Goal: Transaction & Acquisition: Purchase product/service

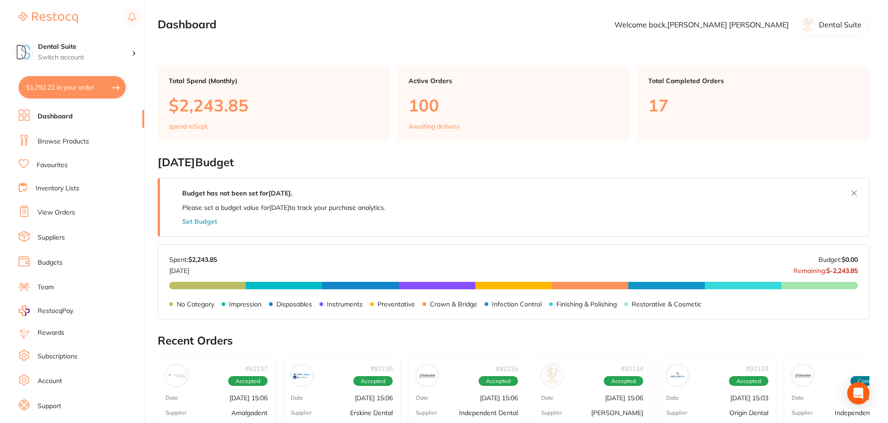
click at [64, 86] on button "$1,792.22 in your order" at bounding box center [72, 87] width 107 height 22
checkbox input "true"
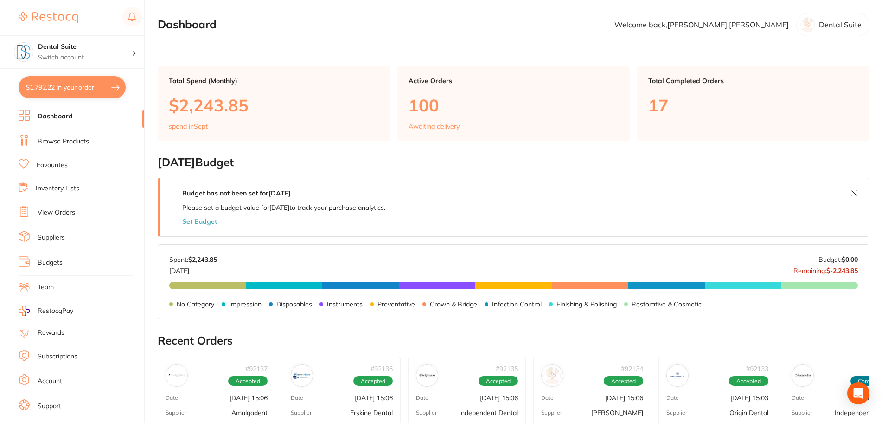
checkbox input "true"
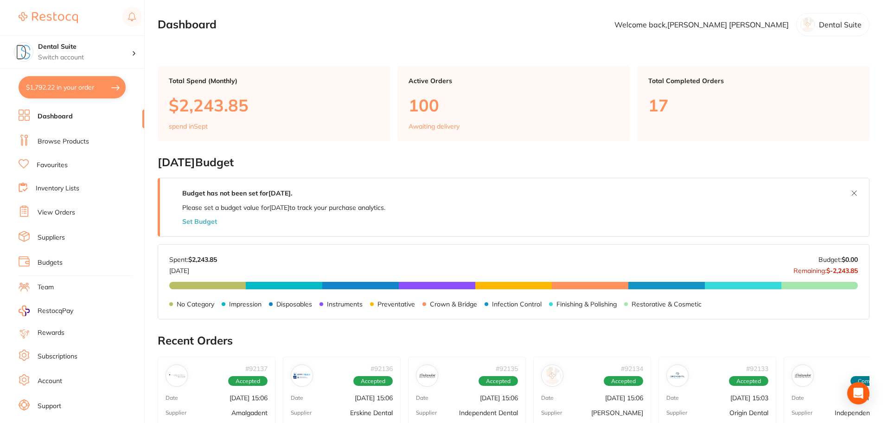
checkbox input "true"
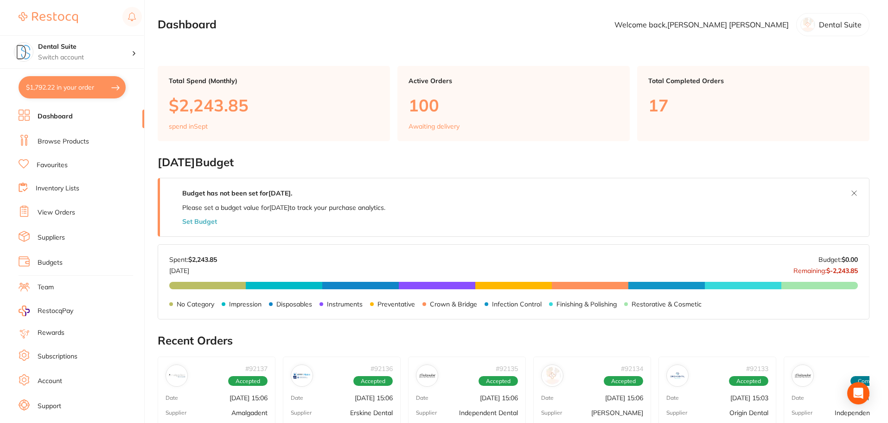
checkbox input "true"
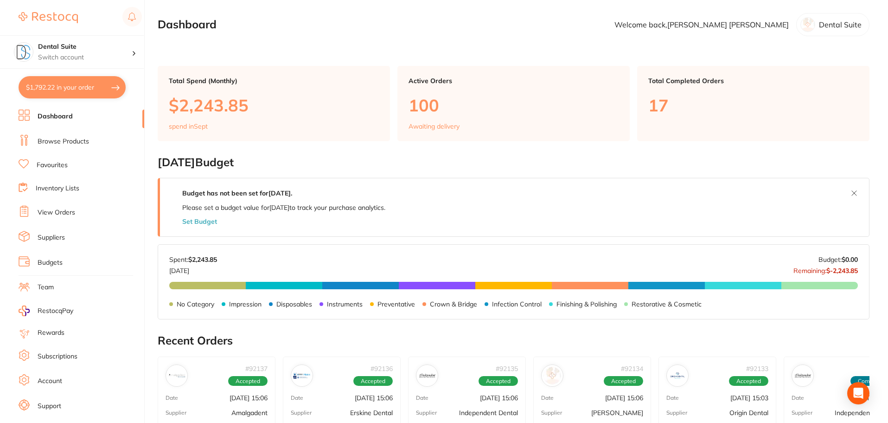
checkbox input "true"
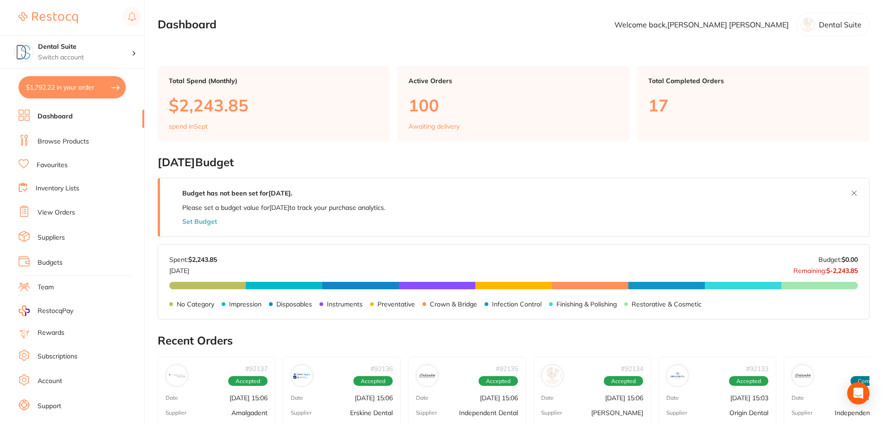
checkbox input "true"
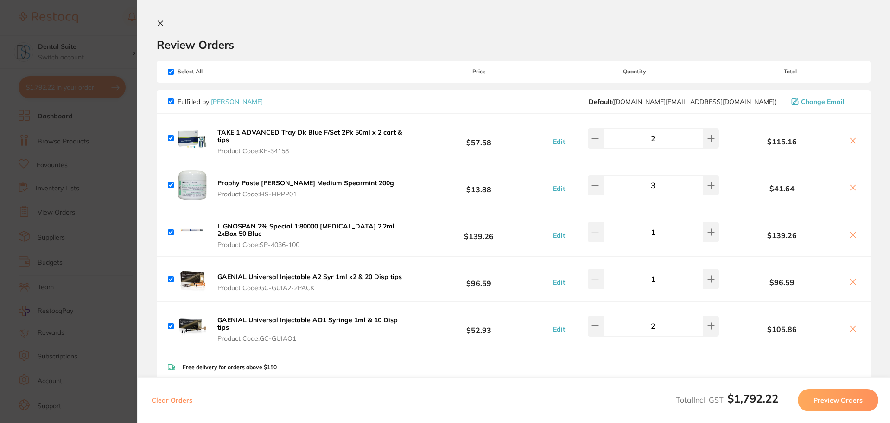
click at [160, 27] on button at bounding box center [162, 23] width 11 height 9
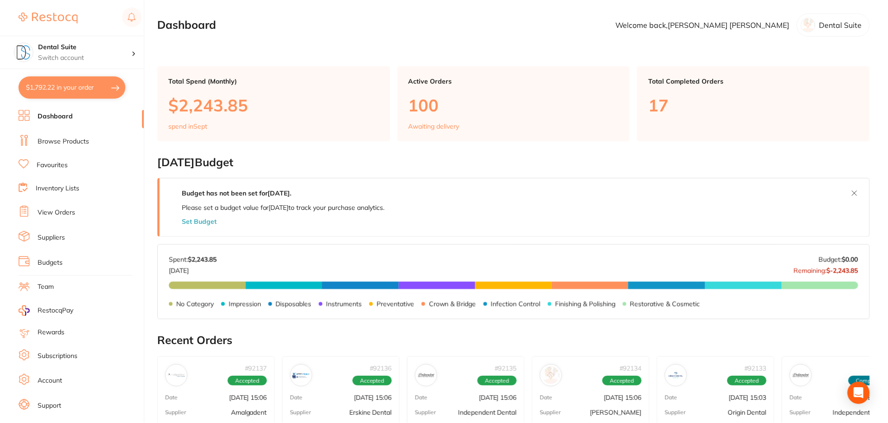
scroll to position [1, 0]
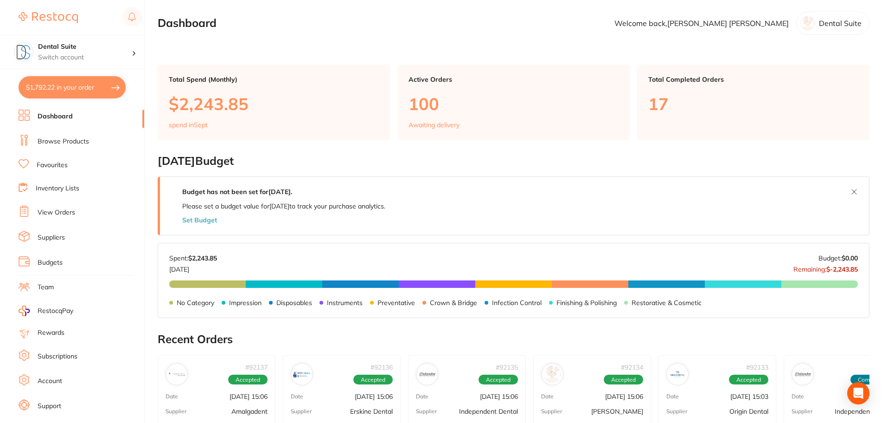
click at [55, 141] on link "Browse Products" at bounding box center [63, 141] width 51 height 9
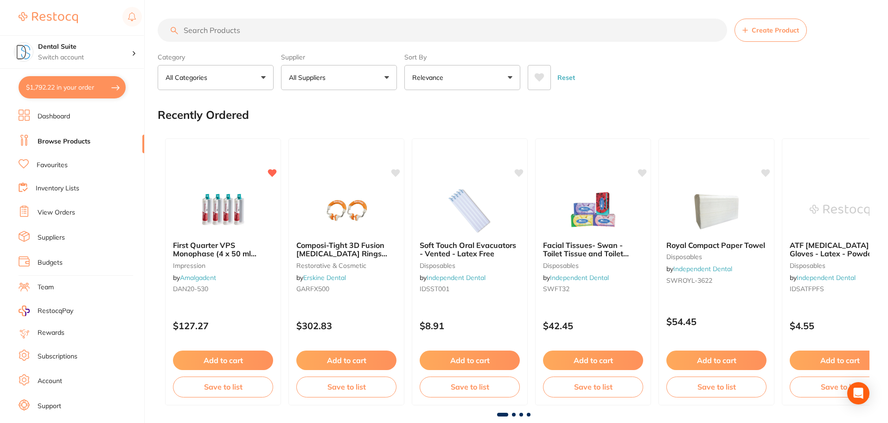
click at [229, 33] on input "search" at bounding box center [443, 30] width 570 height 23
click at [334, 83] on button "All Suppliers" at bounding box center [339, 77] width 116 height 25
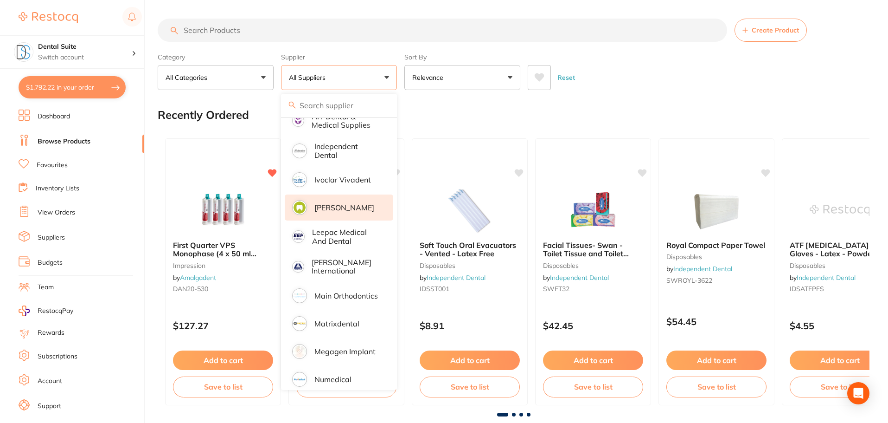
scroll to position [742, 0]
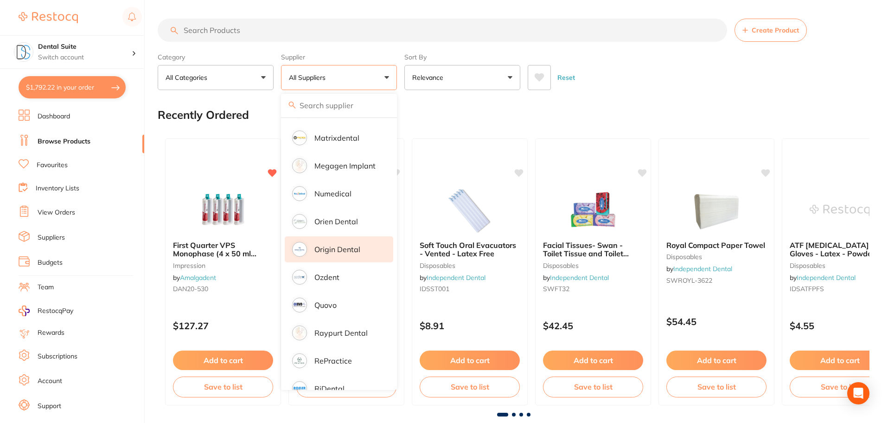
click at [354, 247] on p "Origin Dental" at bounding box center [337, 249] width 46 height 8
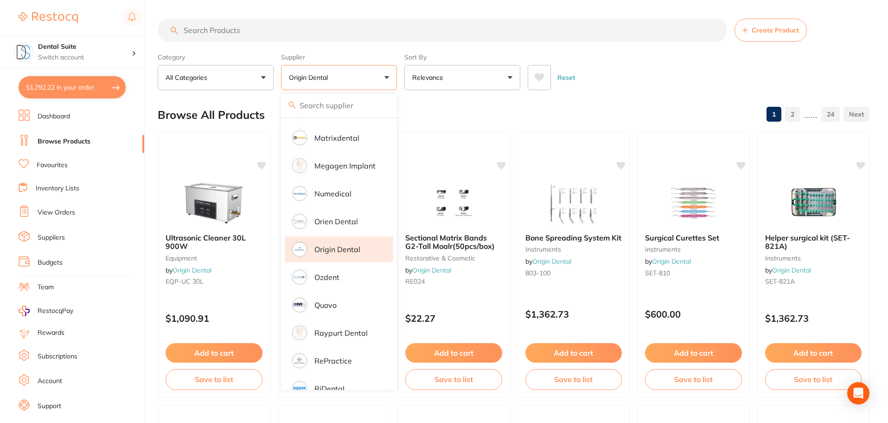
click at [232, 31] on input "search" at bounding box center [443, 30] width 570 height 23
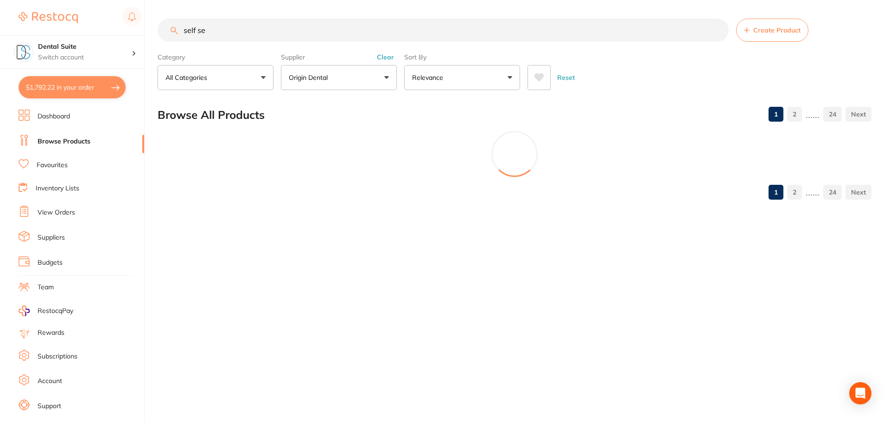
scroll to position [684, 0]
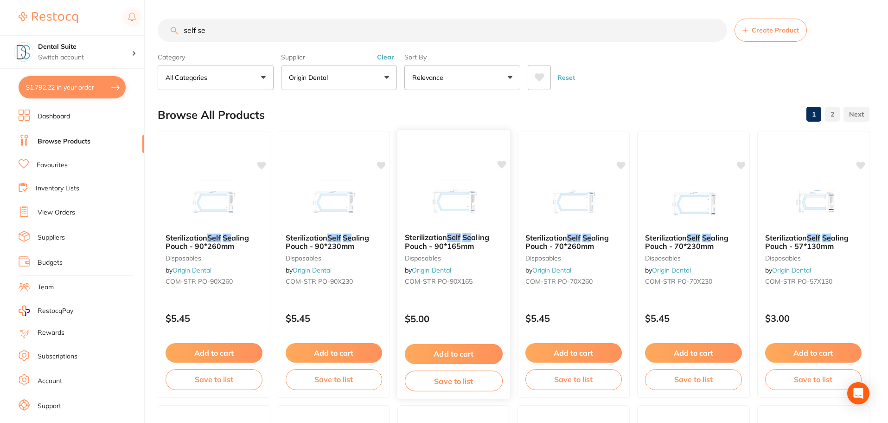
type input "self se"
click at [453, 356] on button "Add to cart" at bounding box center [454, 354] width 98 height 20
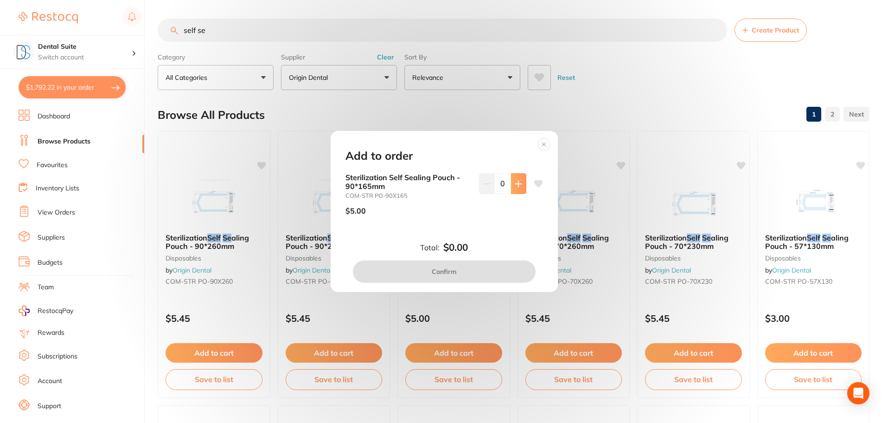
click at [518, 186] on icon at bounding box center [518, 183] width 7 height 7
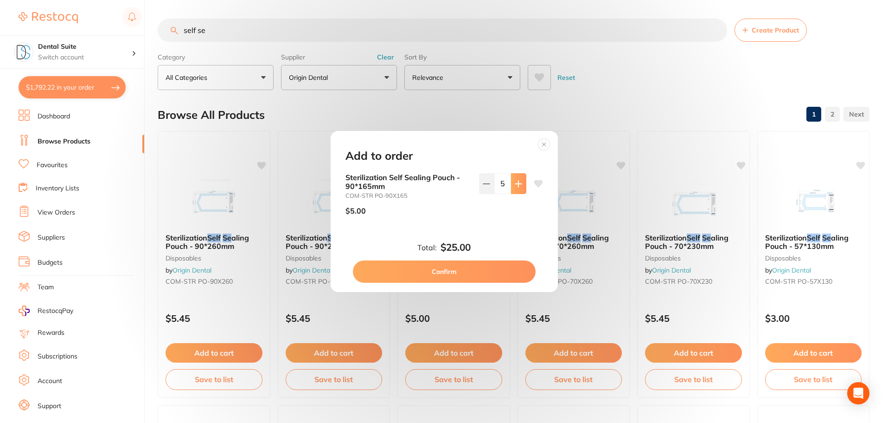
click at [518, 186] on icon at bounding box center [518, 183] width 7 height 7
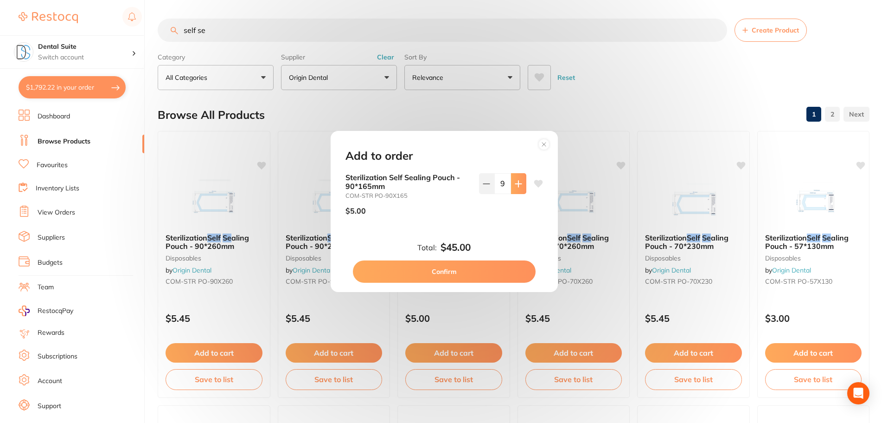
type input "10"
click at [451, 268] on button "Confirm" at bounding box center [444, 271] width 183 height 22
checkbox input "false"
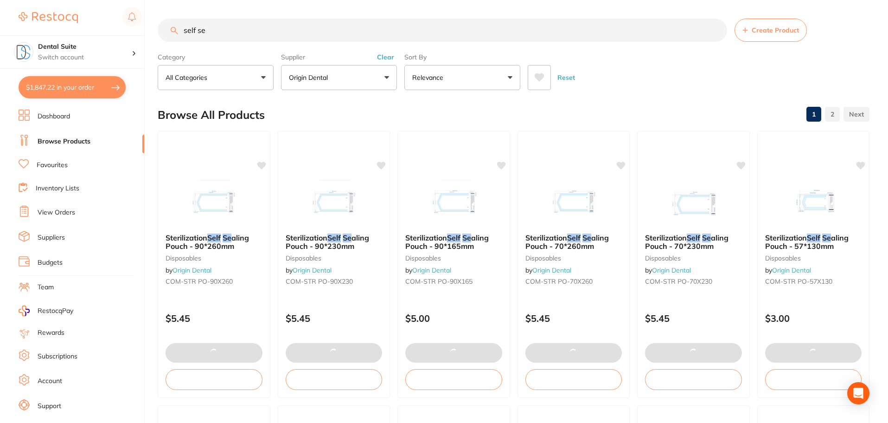
click at [57, 87] on button "$1,847.22 in your order" at bounding box center [72, 87] width 107 height 22
checkbox input "true"
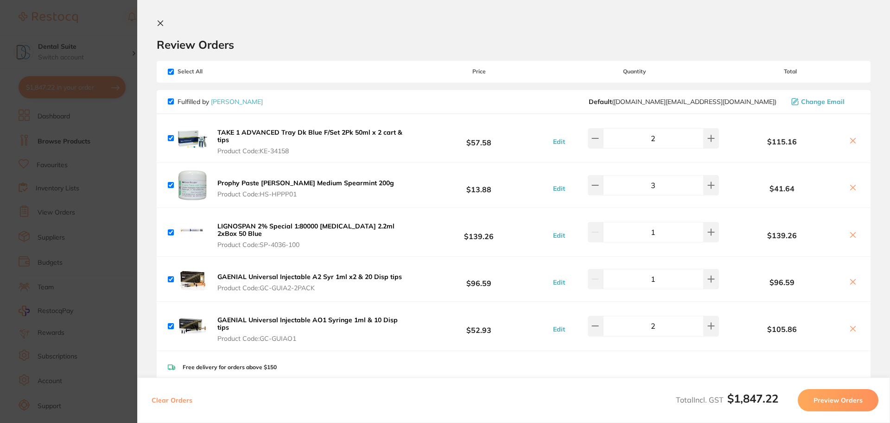
checkbox input "false"
checkbox input "true"
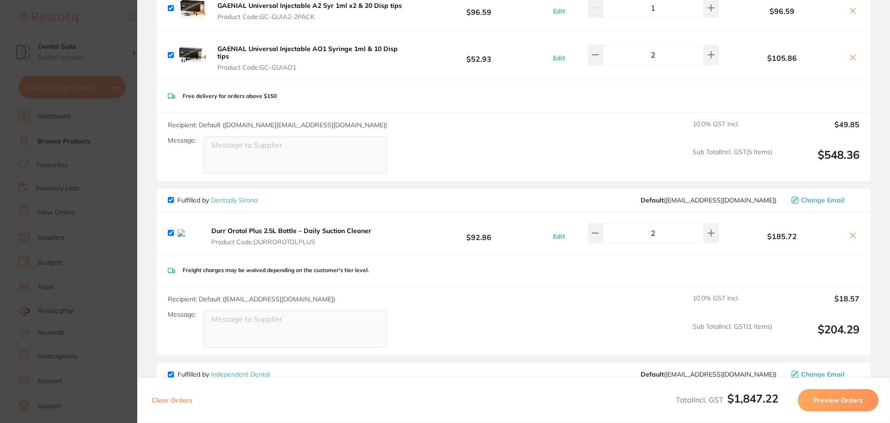
scroll to position [0, 0]
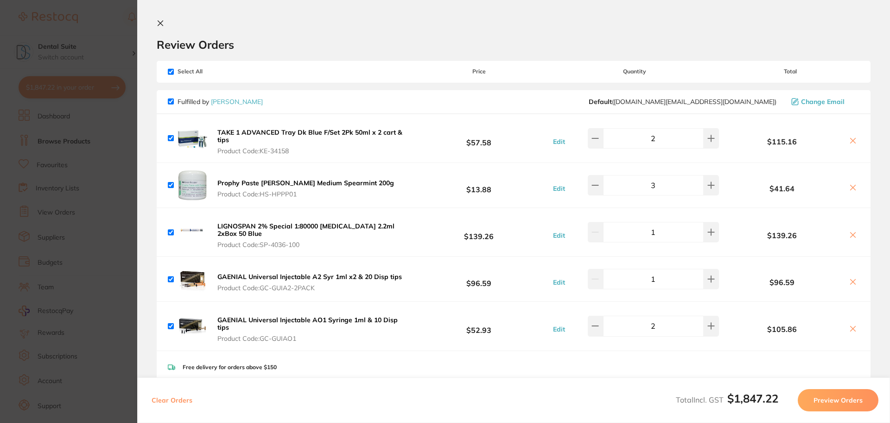
click at [157, 28] on button at bounding box center [162, 23] width 11 height 9
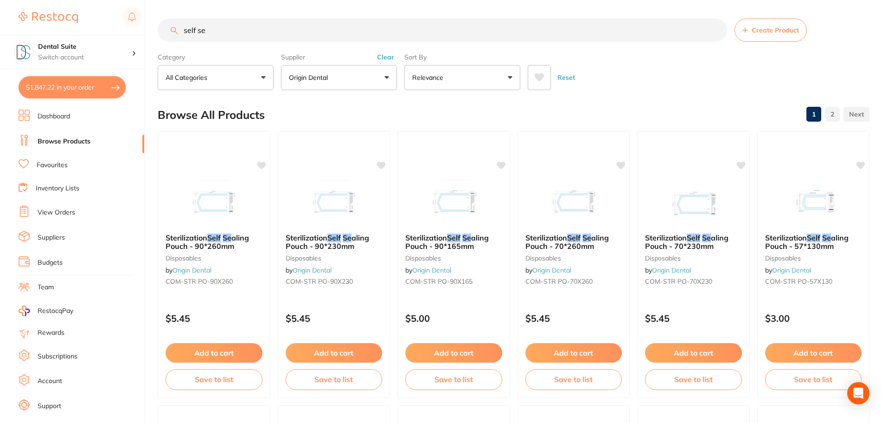
click at [242, 31] on input "self se" at bounding box center [443, 30] width 570 height 23
type input "s"
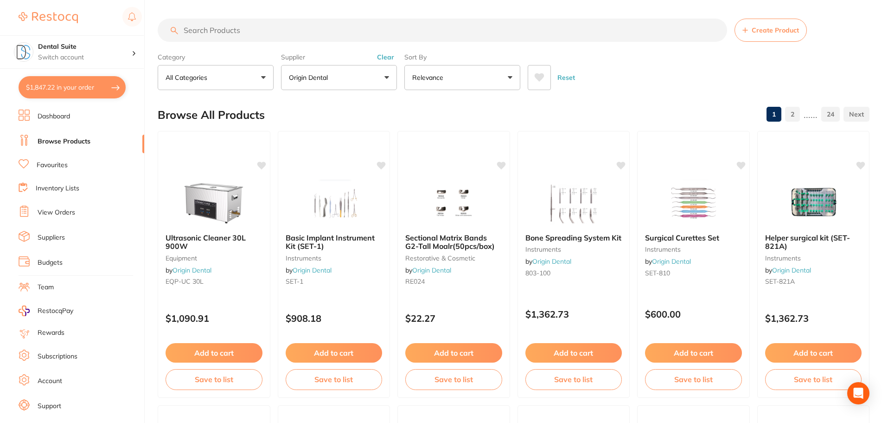
scroll to position [742, 0]
click at [326, 74] on p "Origin Dental" at bounding box center [310, 77] width 43 height 9
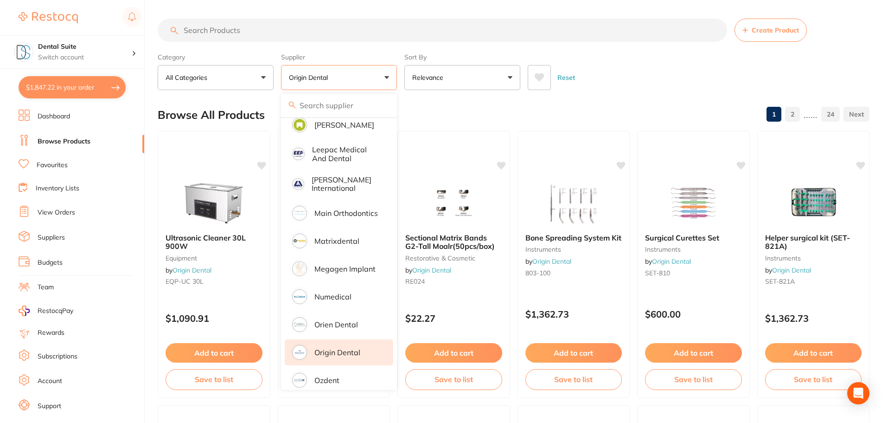
scroll to position [565, 0]
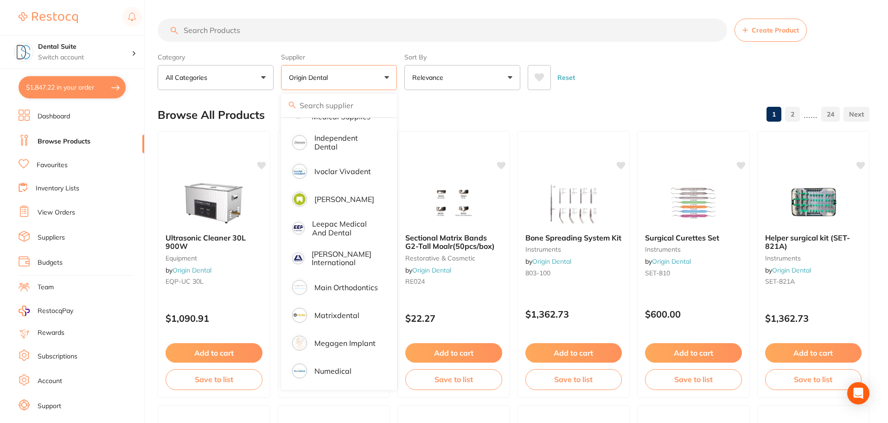
click at [385, 76] on button "Origin Dental" at bounding box center [339, 77] width 116 height 25
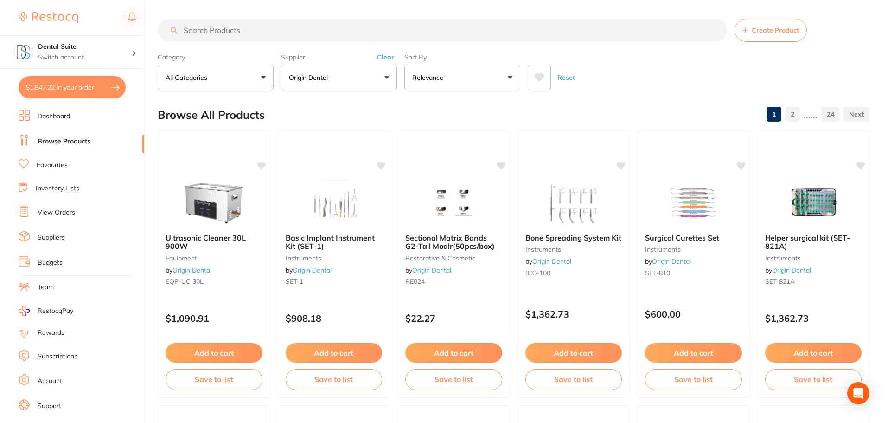
click at [337, 80] on button "Origin Dental" at bounding box center [339, 77] width 116 height 25
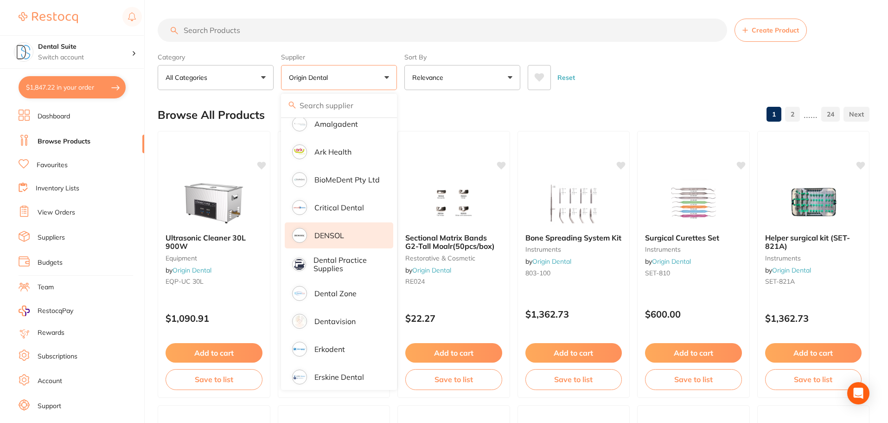
scroll to position [0, 0]
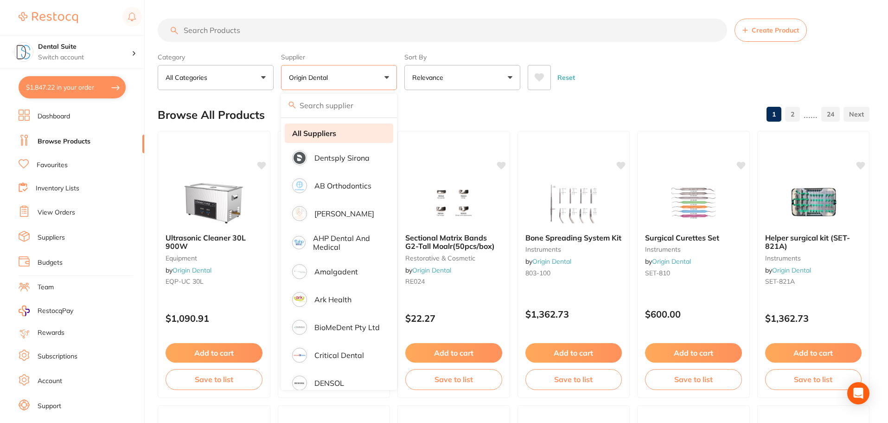
click at [333, 135] on strong "All Suppliers" at bounding box center [314, 133] width 44 height 8
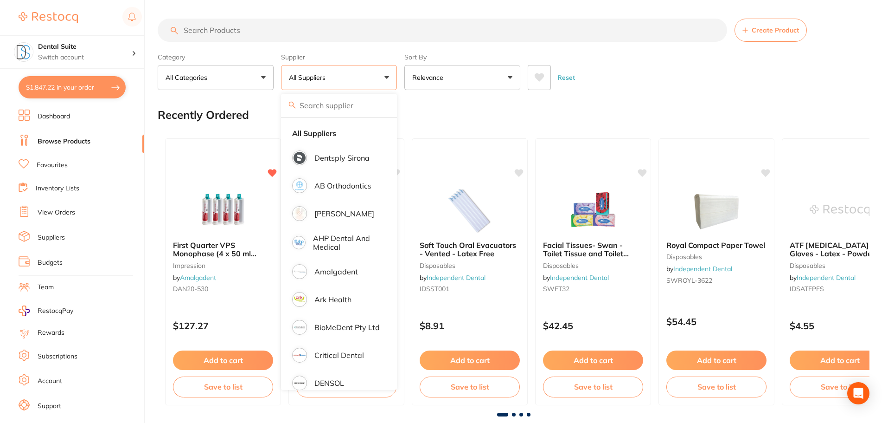
click at [387, 80] on button "All Suppliers" at bounding box center [339, 77] width 116 height 25
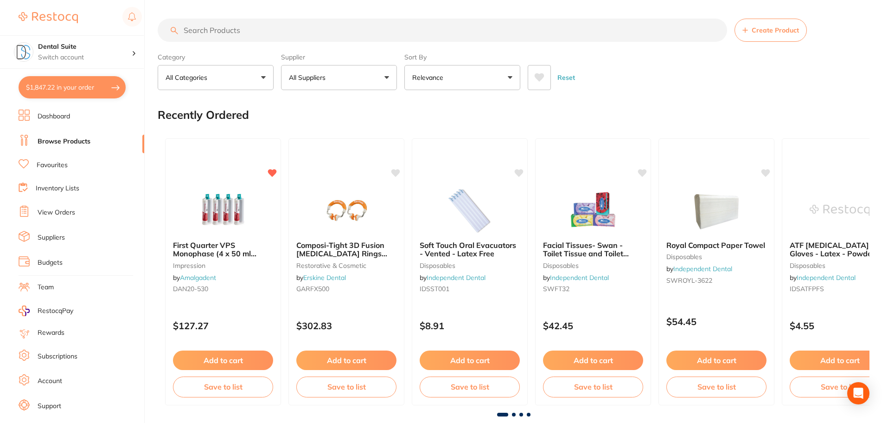
click at [380, 77] on button "All Suppliers" at bounding box center [339, 77] width 116 height 25
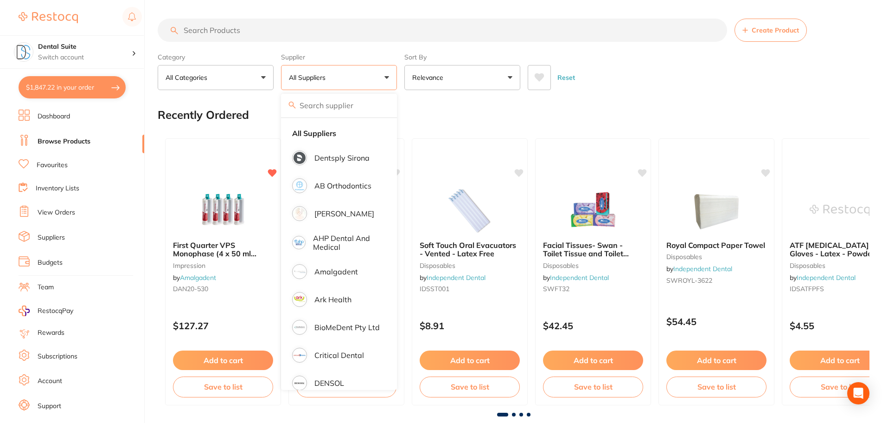
click at [231, 35] on input "search" at bounding box center [443, 30] width 570 height 23
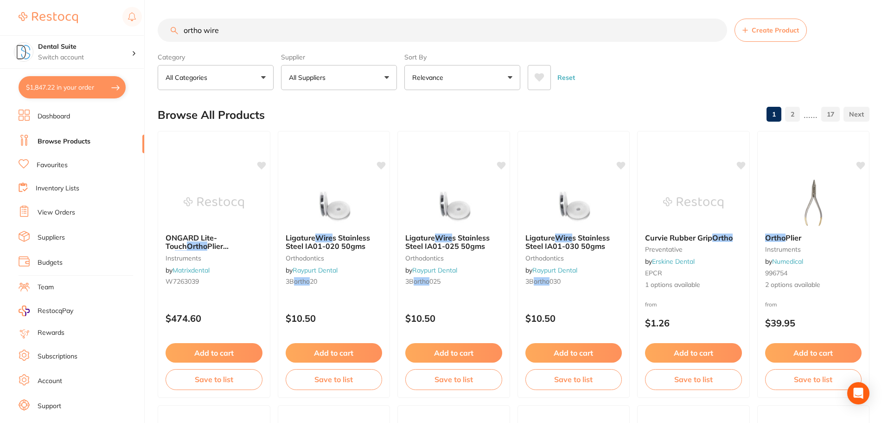
drag, startPoint x: 179, startPoint y: 32, endPoint x: 126, endPoint y: 32, distance: 52.4
click at [126, 32] on div "$1,847.22 Dental Suite Switch account Dental Suite $1,847.22 in your order Dash…" at bounding box center [444, 211] width 888 height 423
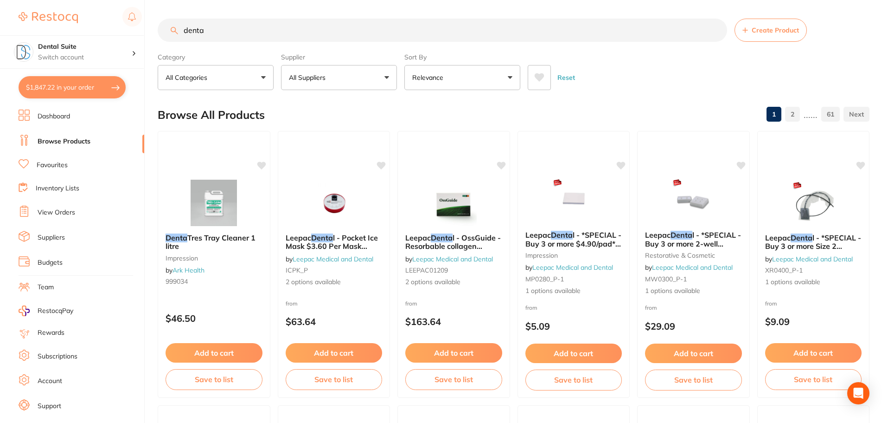
type input "denta"
click at [328, 80] on p "All Suppliers" at bounding box center [309, 77] width 40 height 9
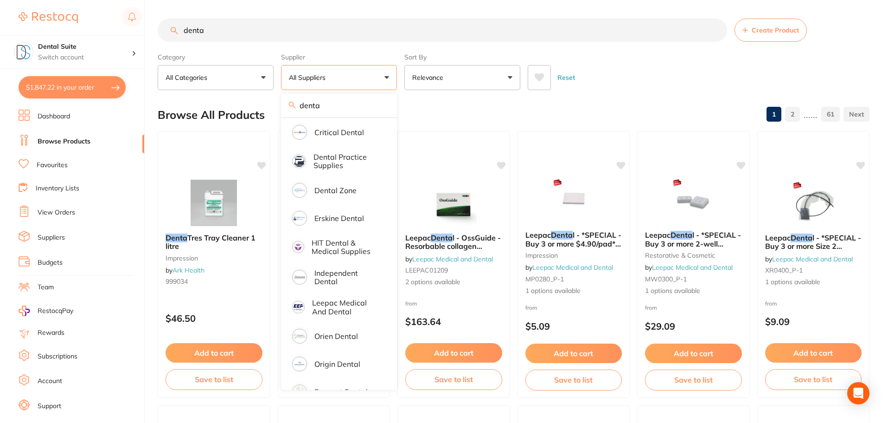
scroll to position [83, 0]
type input "denta"
